Goal: Task Accomplishment & Management: Manage account settings

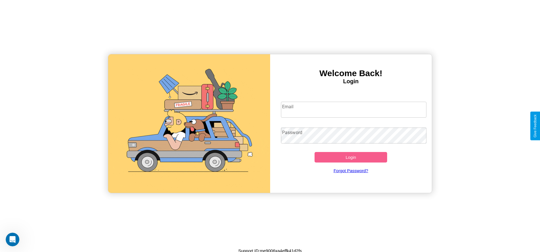
click at [353, 109] on input "Email" at bounding box center [353, 110] width 145 height 16
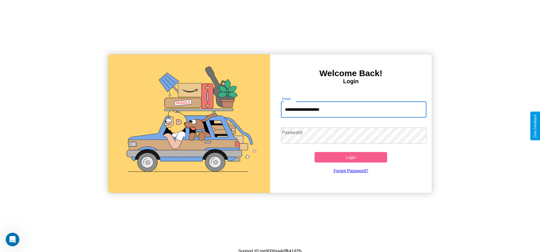
type input "**********"
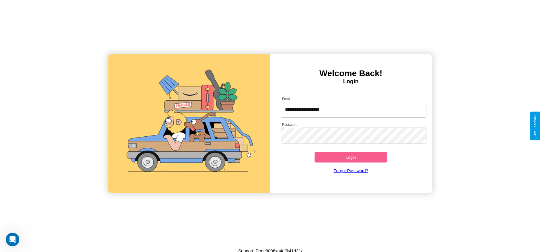
click at [350, 157] on button "Login" at bounding box center [350, 157] width 73 height 11
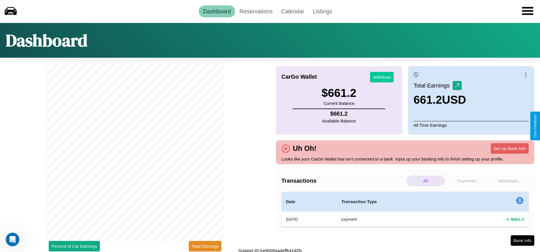
click at [381, 77] on button "Withdraw" at bounding box center [382, 77] width 24 height 11
